Goal: Information Seeking & Learning: Learn about a topic

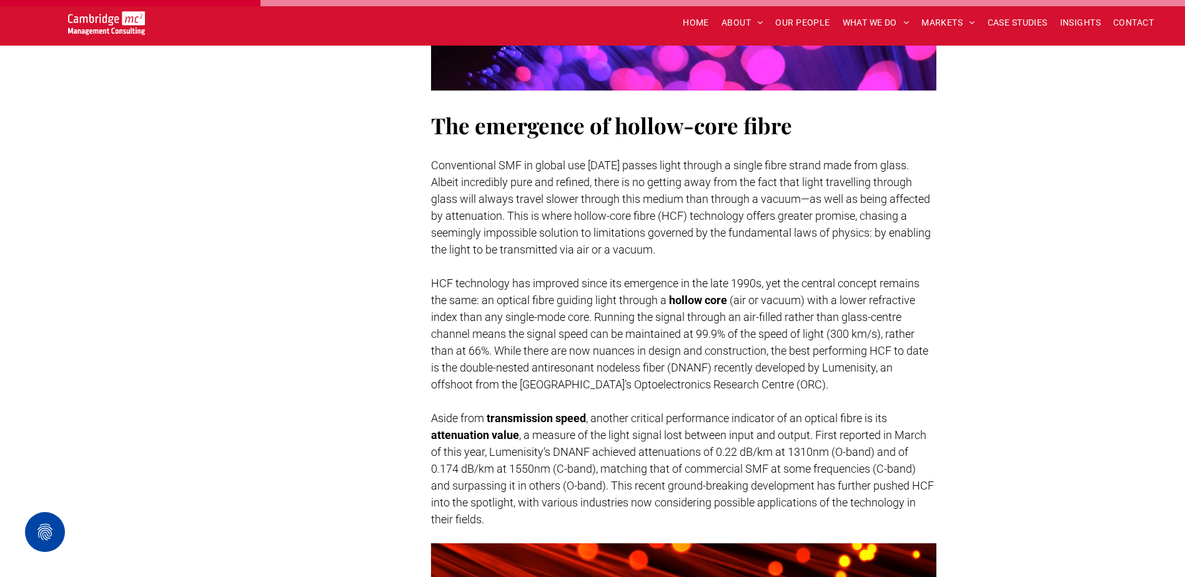
scroll to position [937, 0]
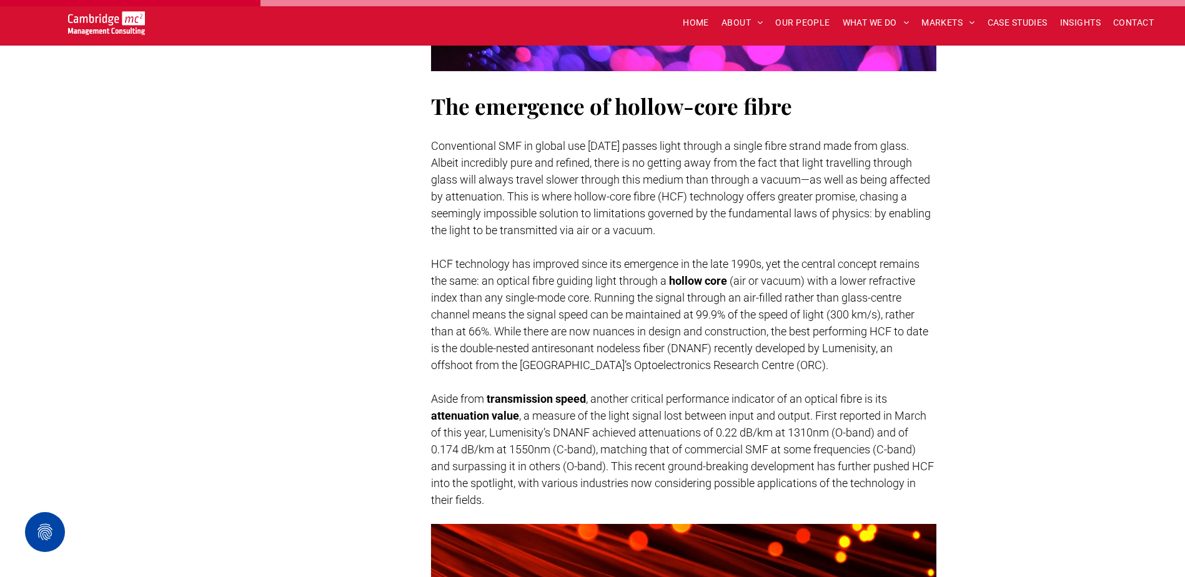
click at [525, 162] on span "Conventional SMF in global use today passes light through a single fibre strand…" at bounding box center [681, 187] width 500 height 97
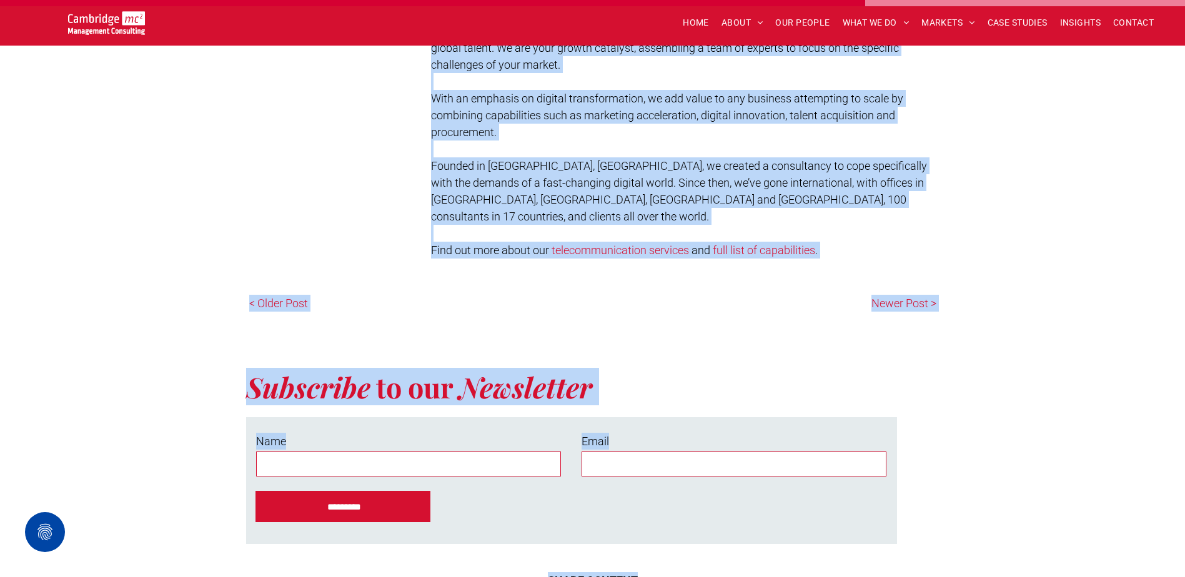
scroll to position [3173, 0]
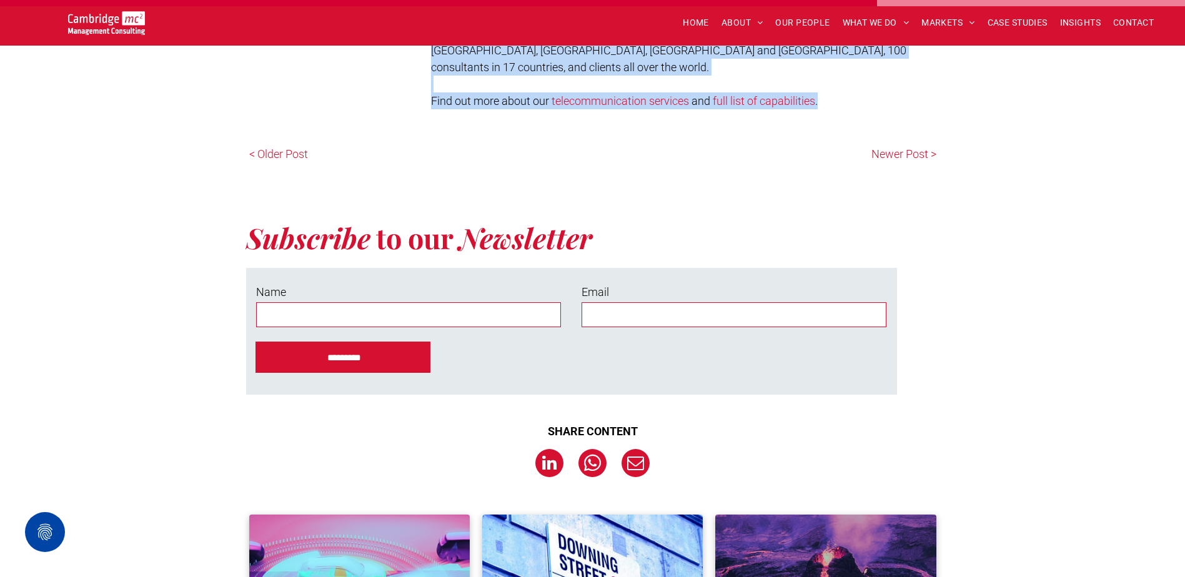
drag, startPoint x: 423, startPoint y: 97, endPoint x: 824, endPoint y: 110, distance: 401.3
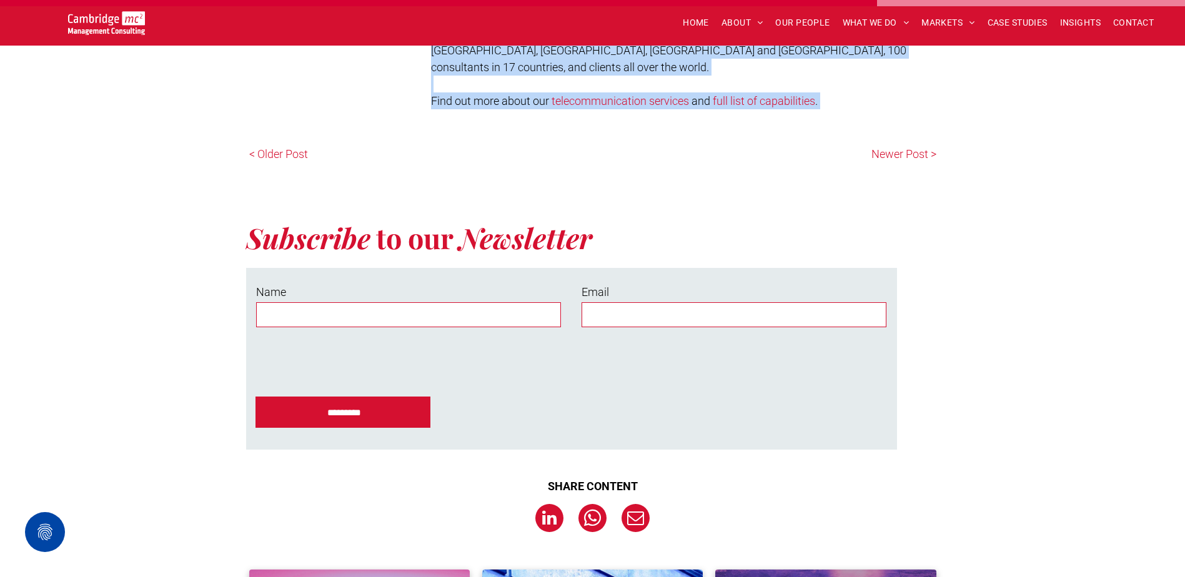
copy div "The emergence of hollow-core fibre Conventional SMF in global use today passes …"
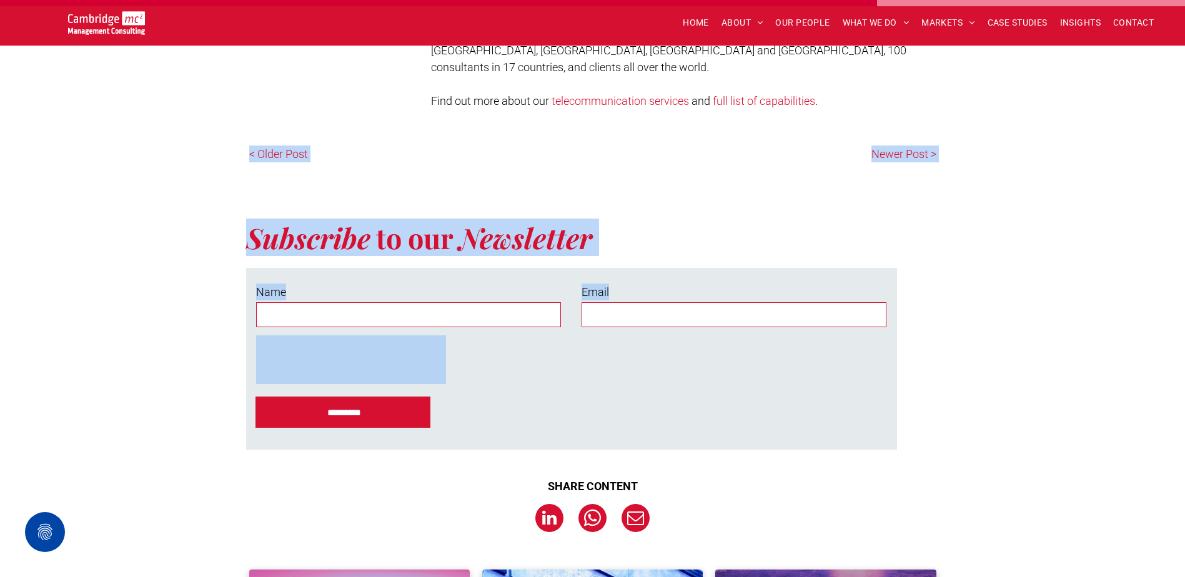
drag, startPoint x: 2, startPoint y: 350, endPoint x: -10, endPoint y: 129, distance: 222.1
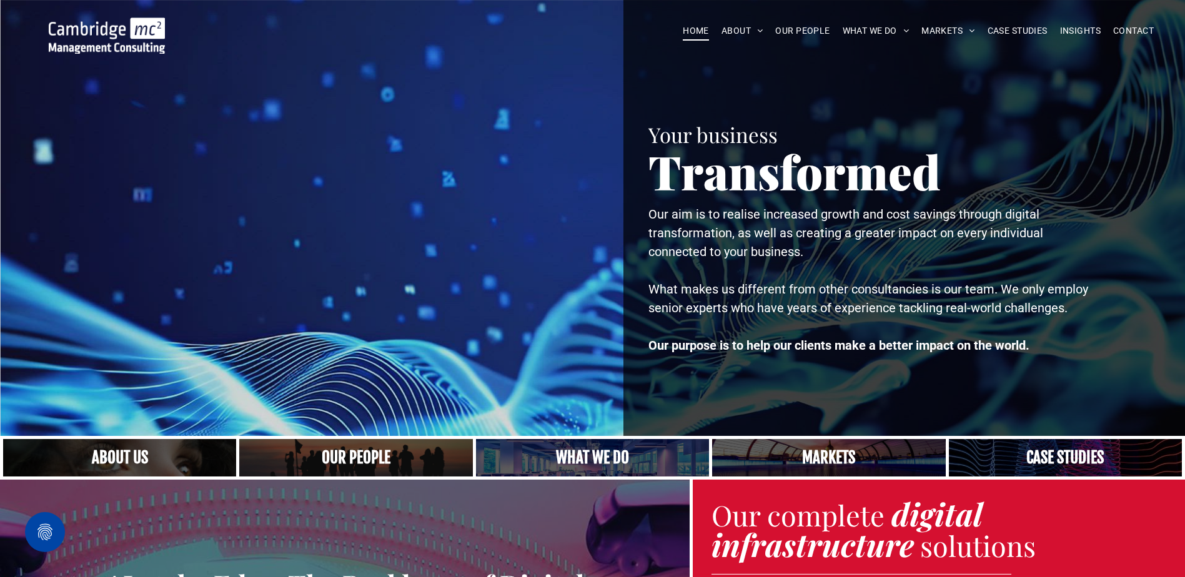
click at [887, 2] on div "HOME ABOUT ABOUT US CHARITY ARMED FORCES COVENANT CAREERS PRESS RELEASES OUR PE…" at bounding box center [592, 30] width 1185 height 61
